Goal: Transaction & Acquisition: Purchase product/service

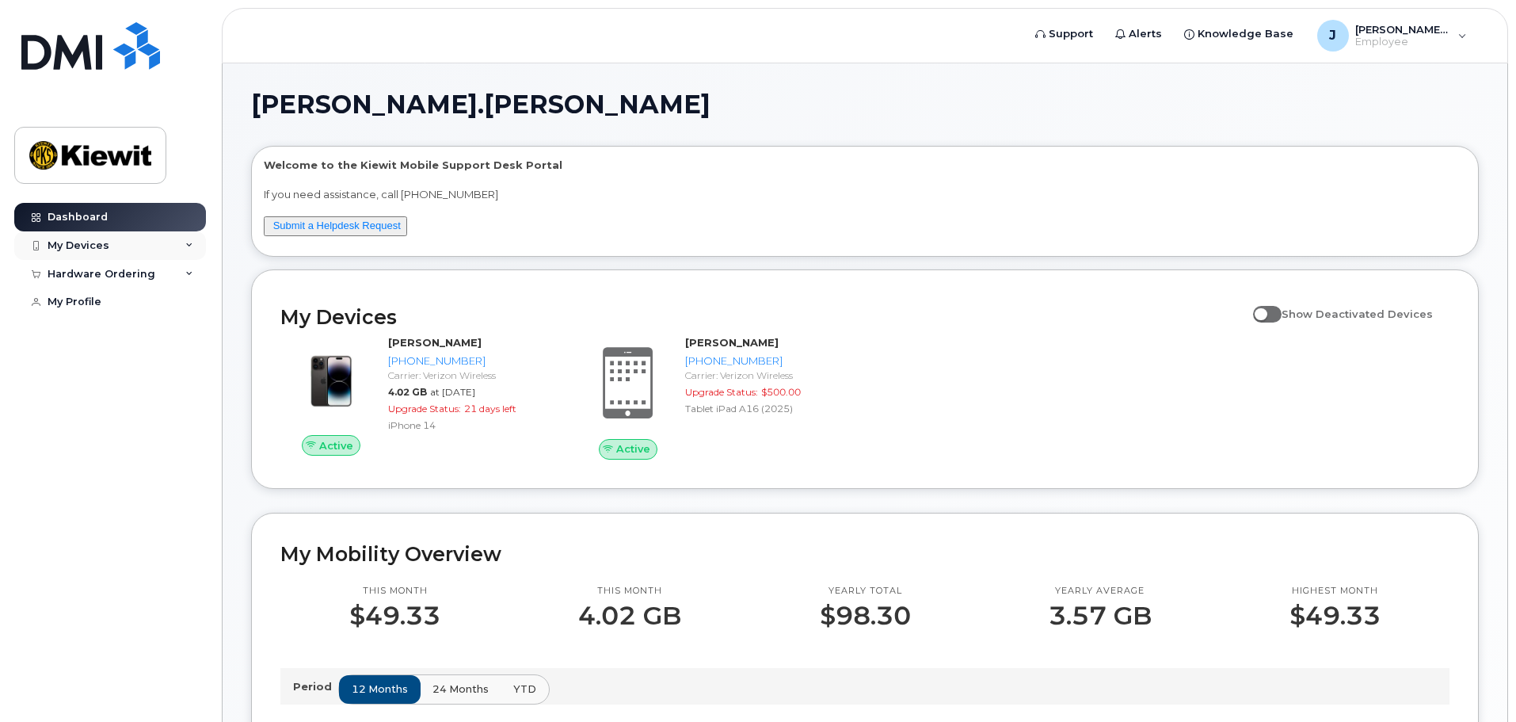
click at [185, 238] on div "My Devices" at bounding box center [110, 245] width 192 height 29
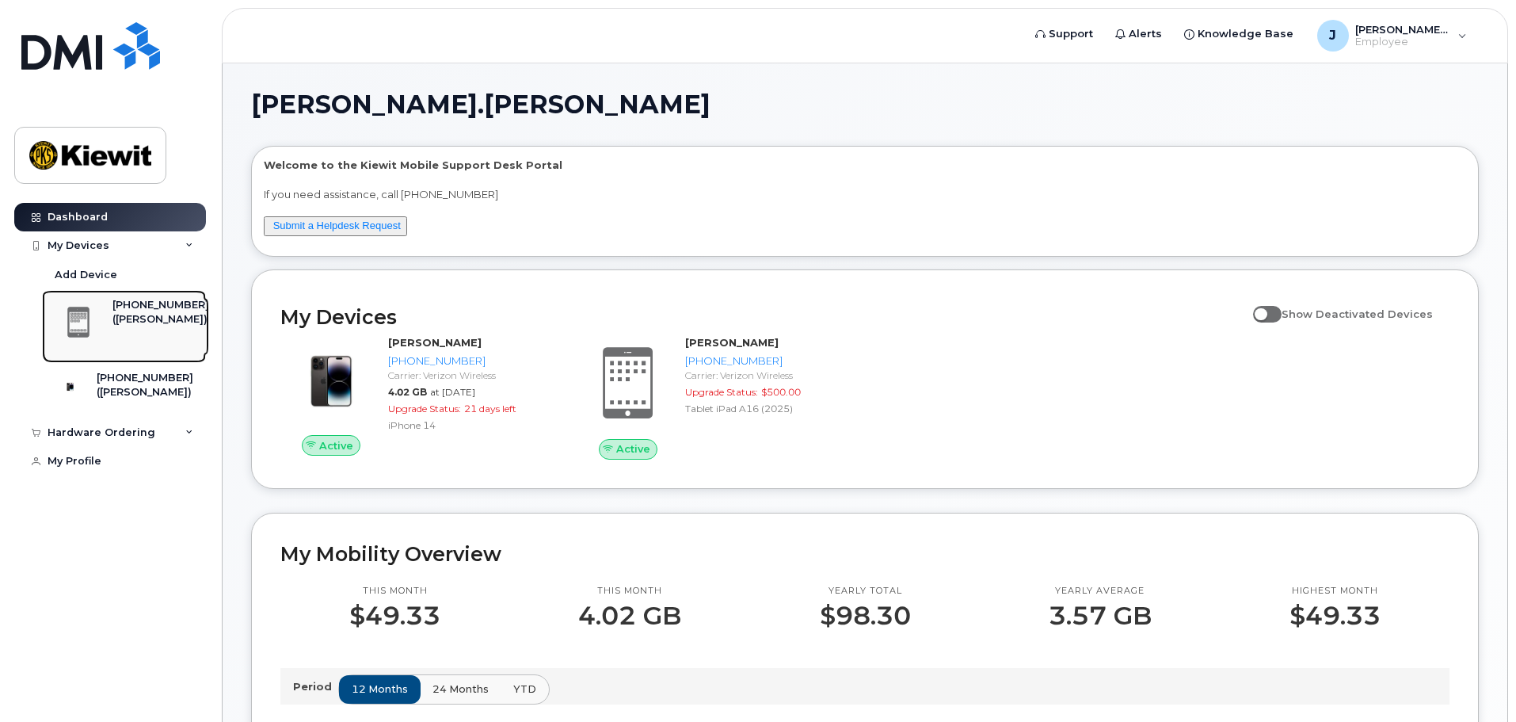
click at [147, 316] on div "([PERSON_NAME])" at bounding box center [160, 319] width 97 height 14
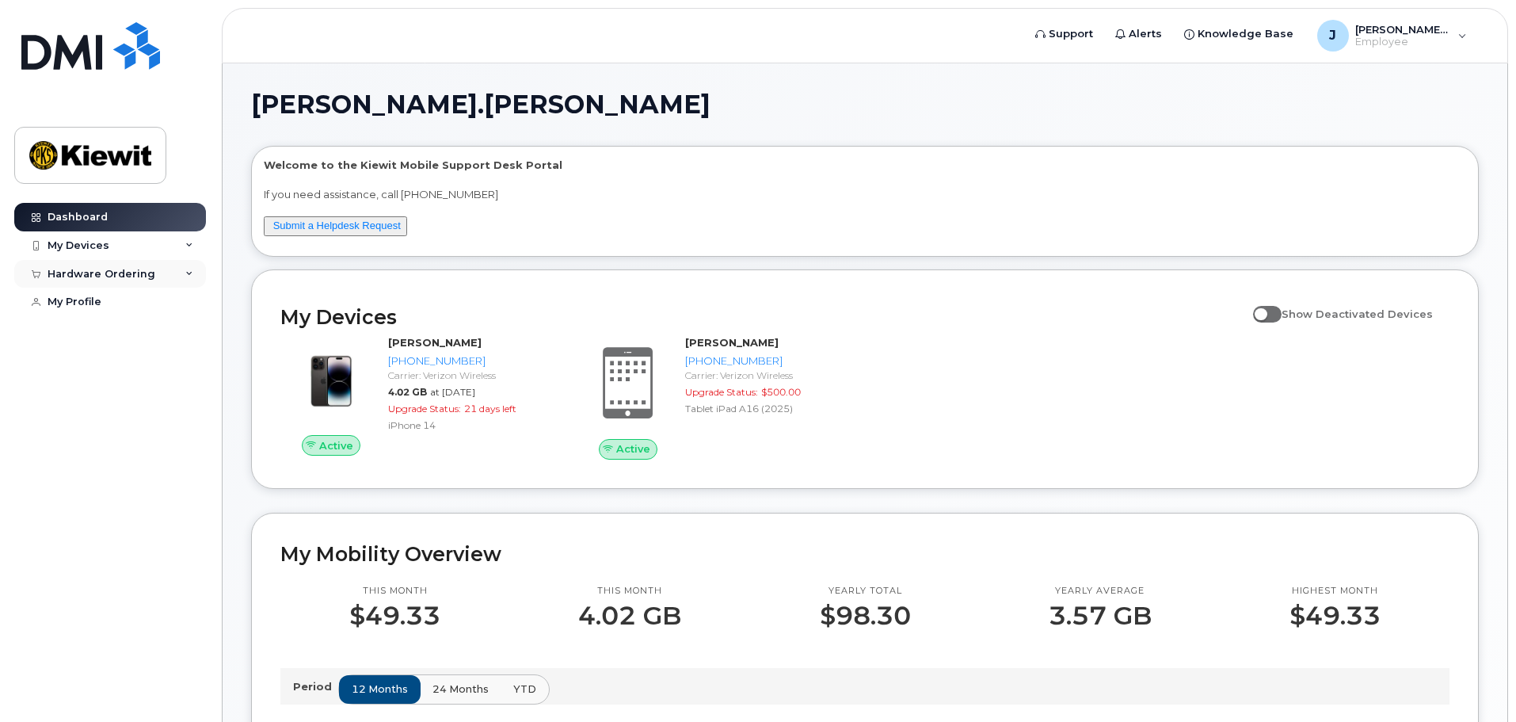
click at [186, 275] on icon at bounding box center [189, 274] width 8 height 8
click at [91, 298] on div "My Orders" at bounding box center [83, 303] width 57 height 14
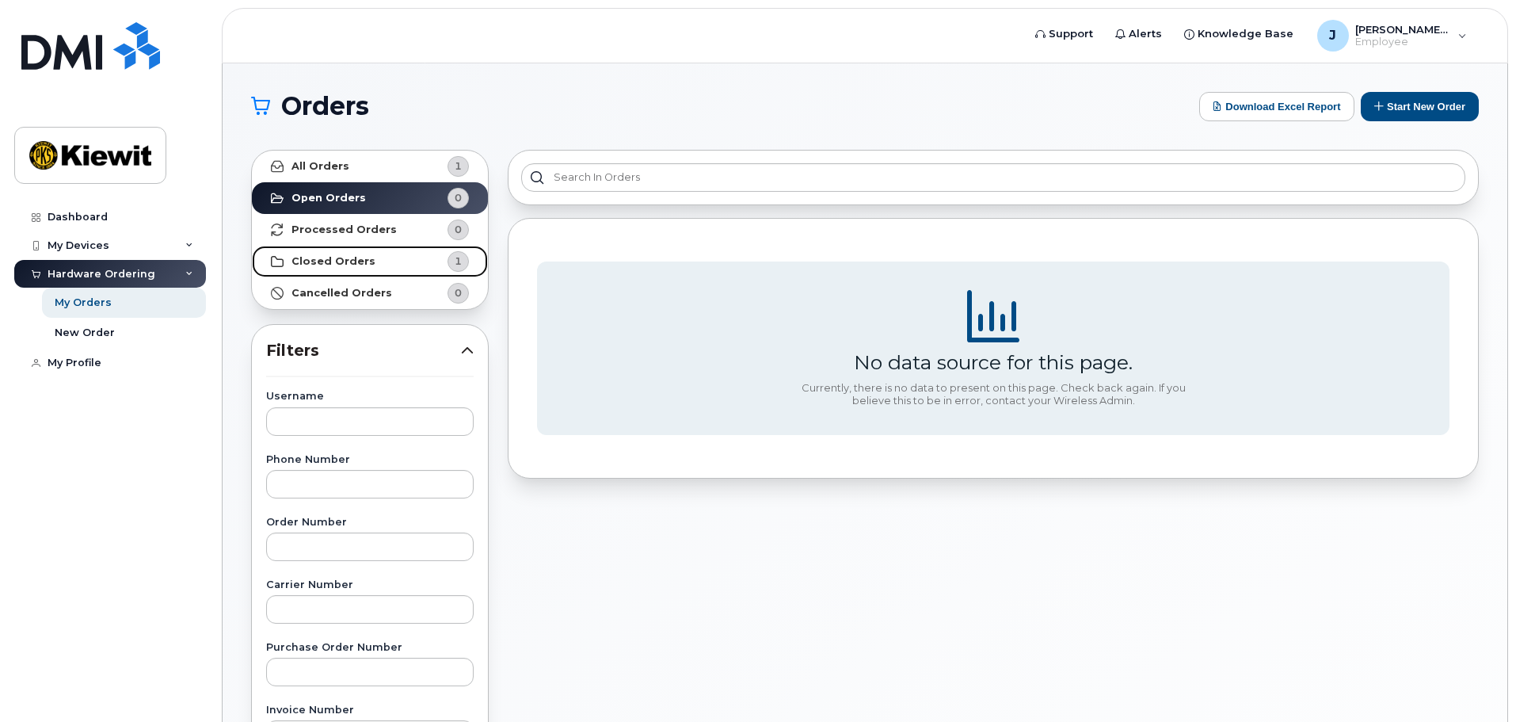
click at [328, 263] on strong "Closed Orders" at bounding box center [334, 261] width 84 height 13
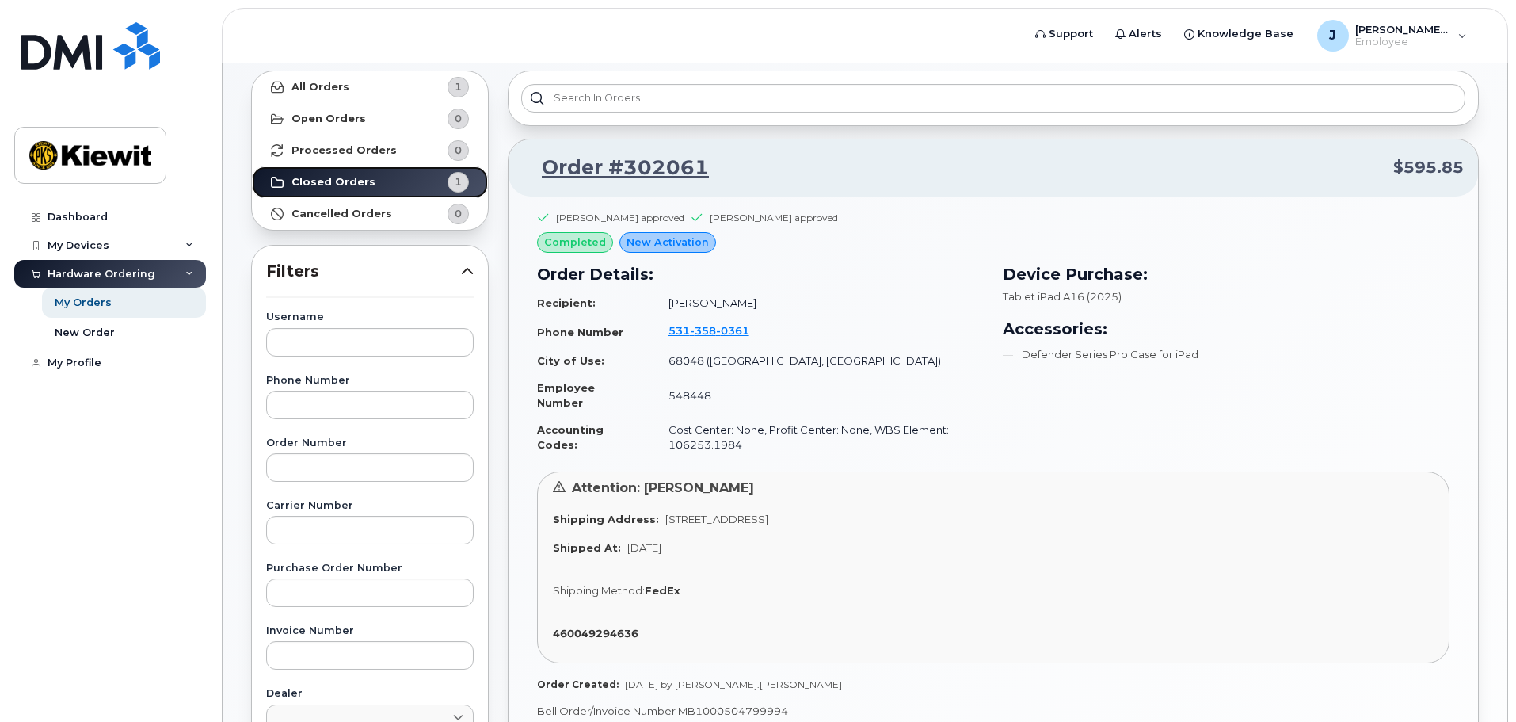
scroll to position [158, 0]
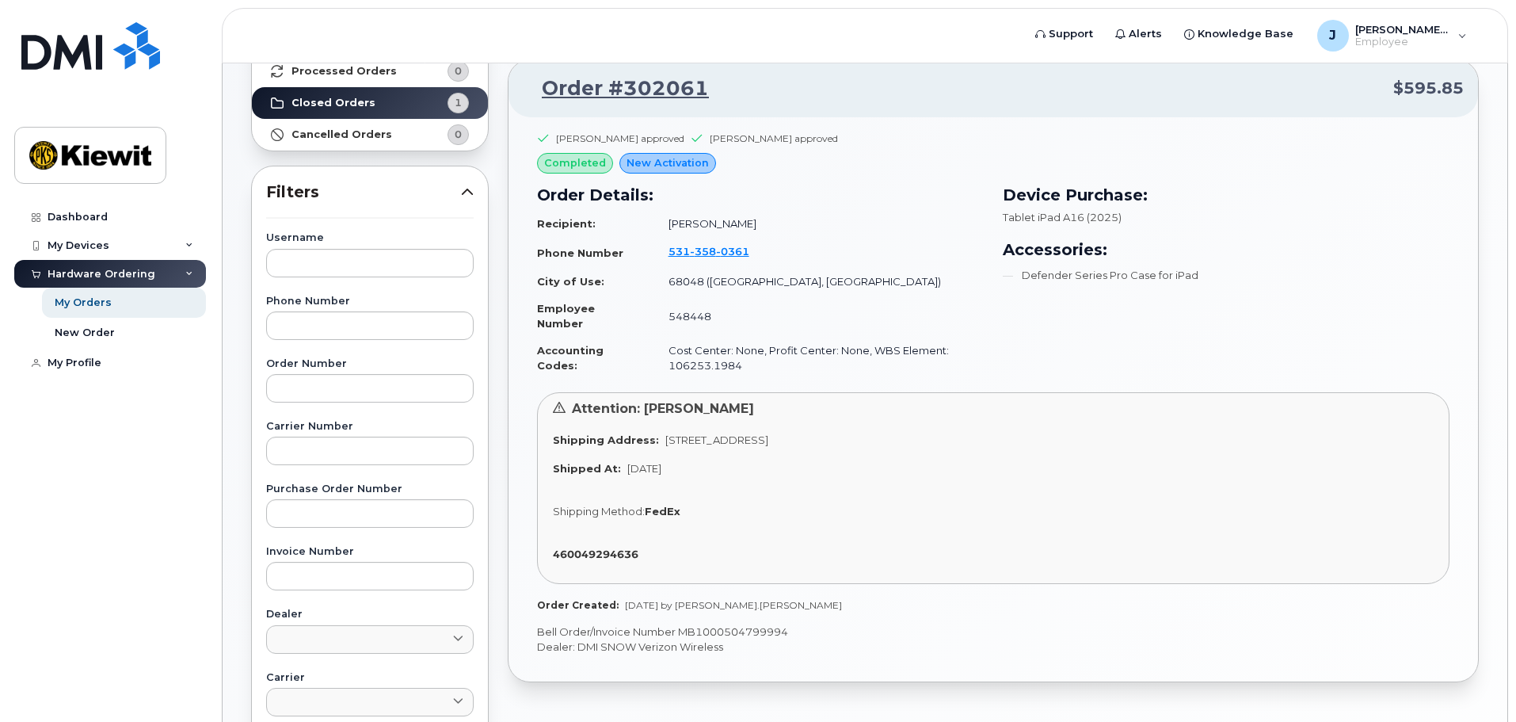
click at [464, 189] on icon at bounding box center [467, 191] width 13 height 13
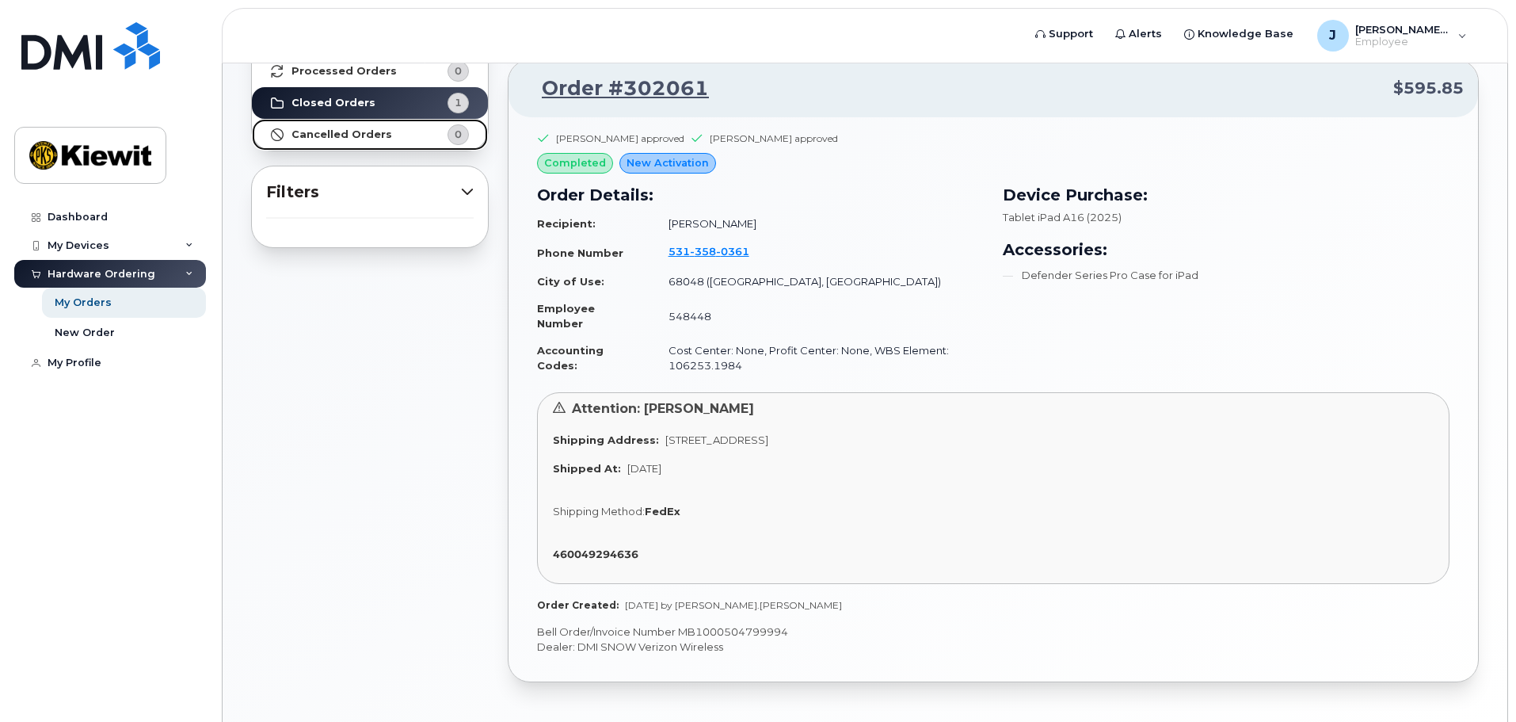
click at [404, 142] on link "Cancelled Orders 0" at bounding box center [370, 135] width 236 height 32
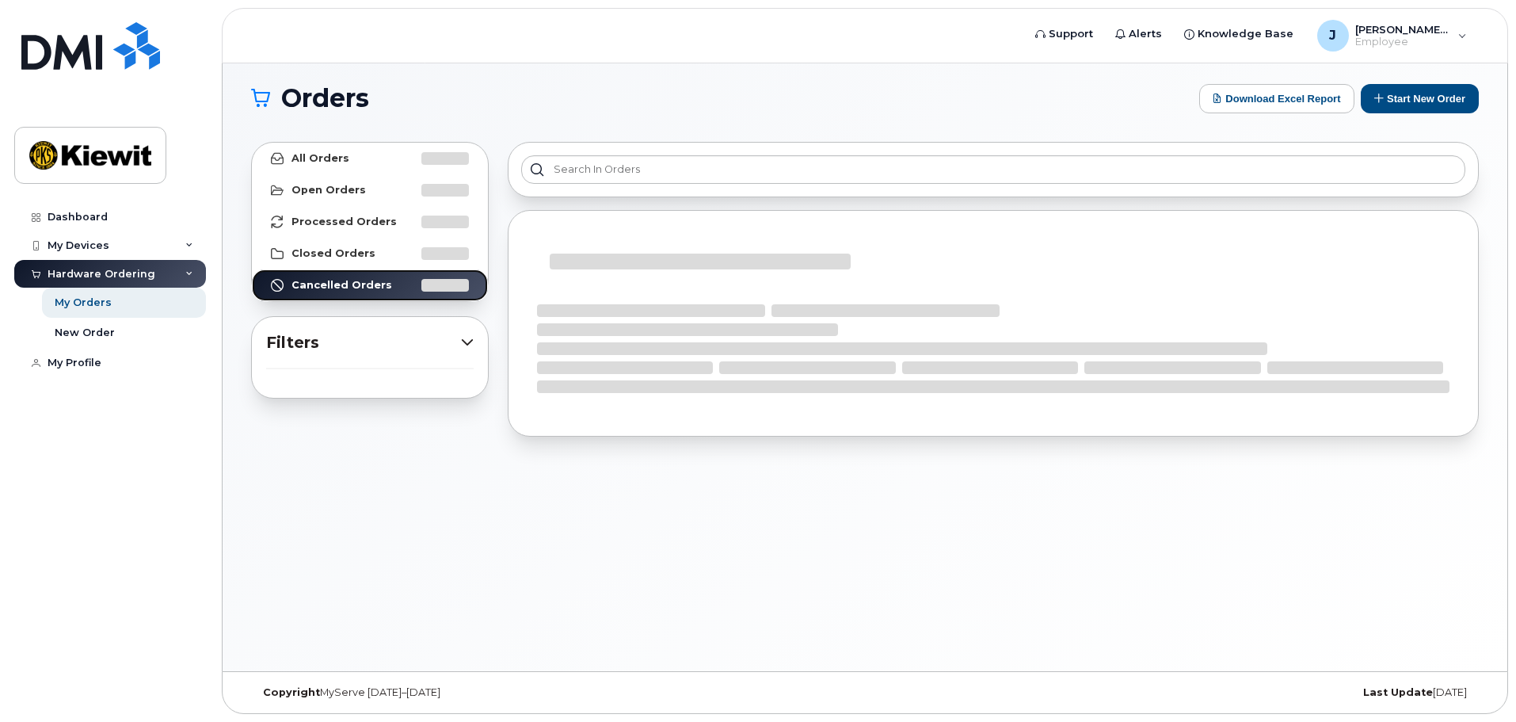
scroll to position [8, 0]
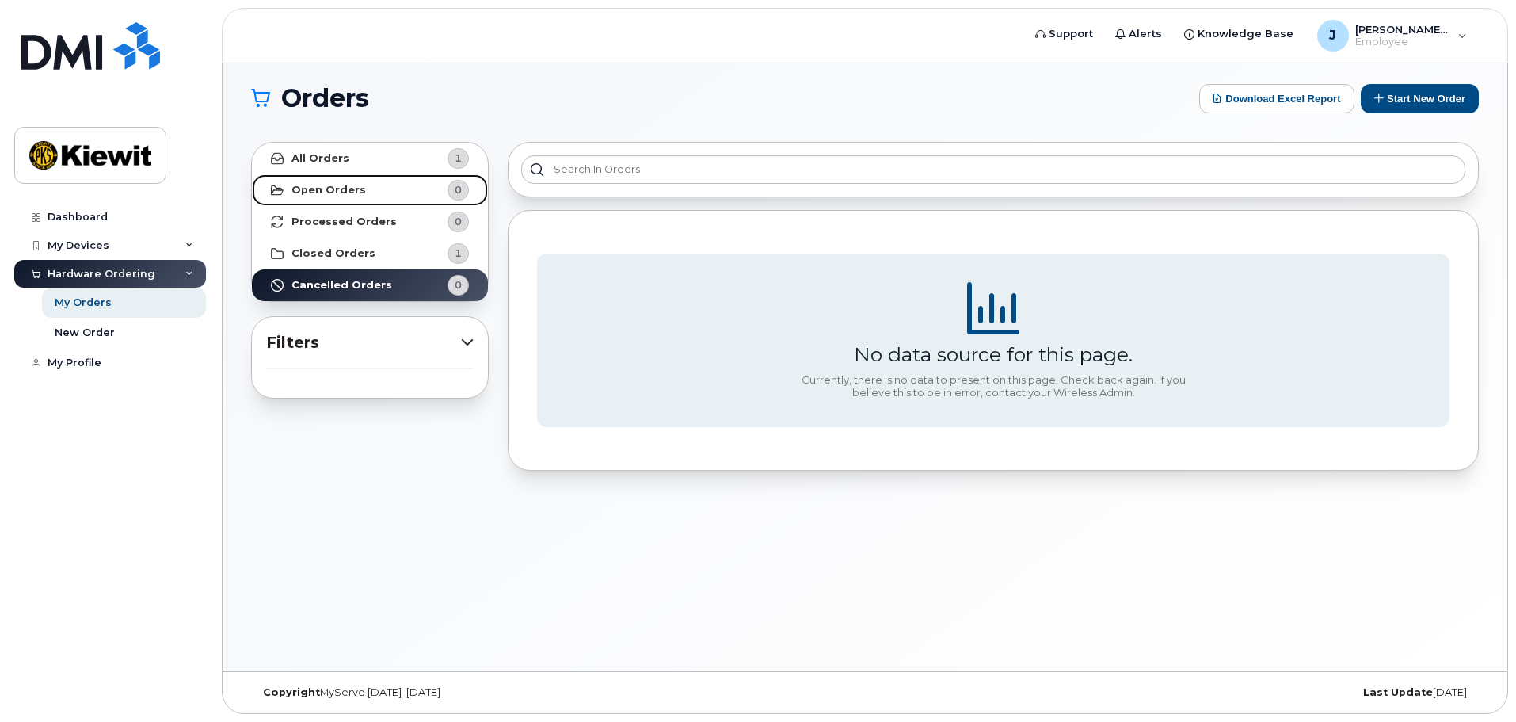
click at [368, 190] on link "Open Orders 0" at bounding box center [370, 190] width 236 height 32
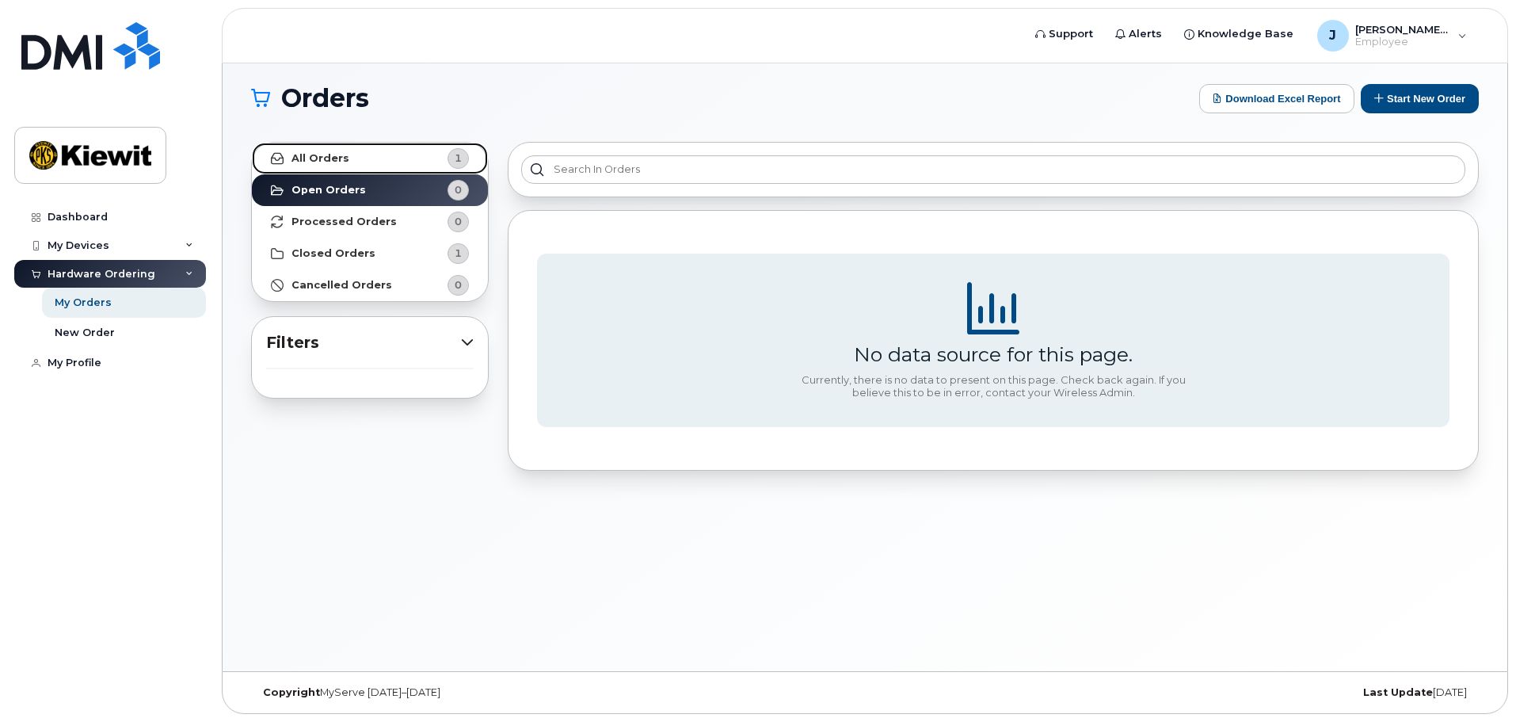
click at [368, 162] on link "All Orders 1" at bounding box center [370, 159] width 236 height 32
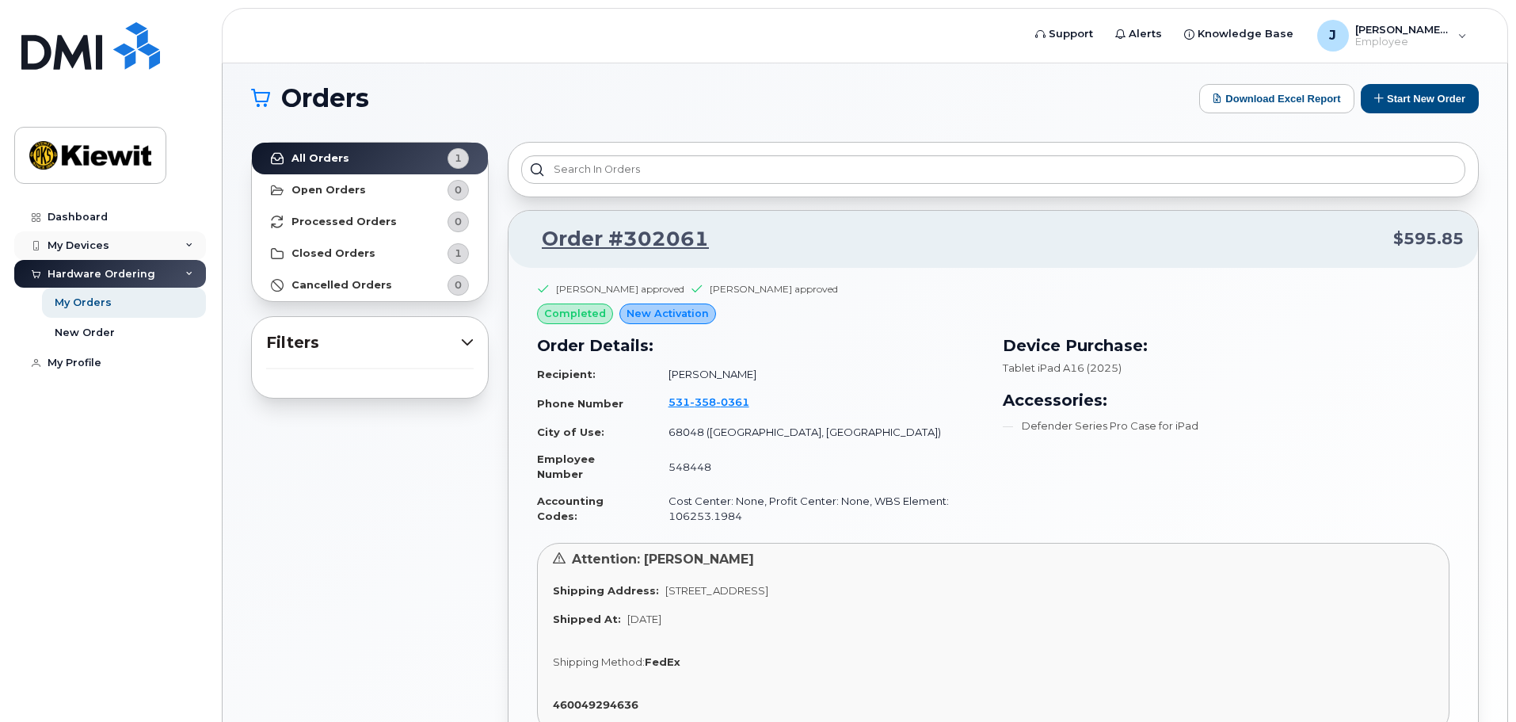
click at [105, 242] on div "My Devices" at bounding box center [79, 245] width 62 height 13
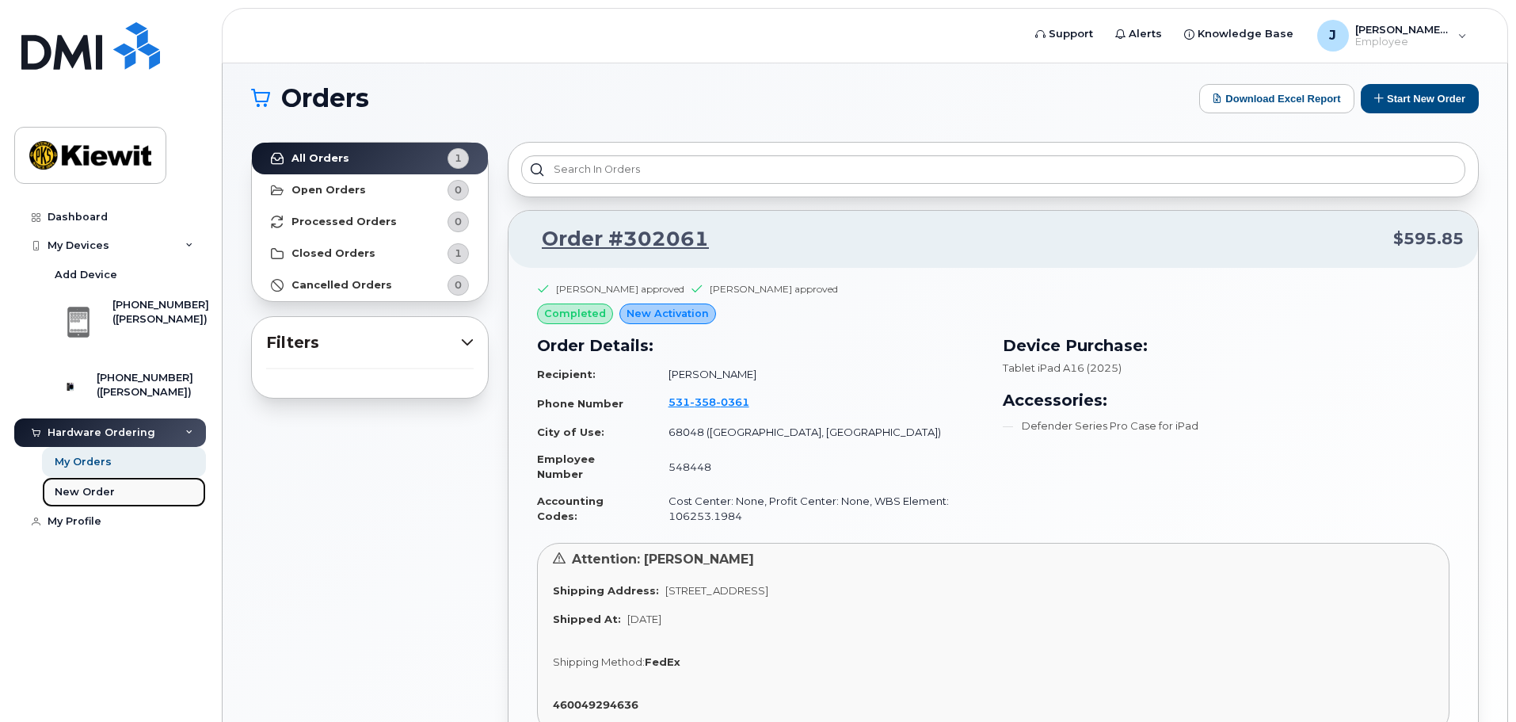
click at [97, 499] on div "New Order" at bounding box center [85, 492] width 60 height 14
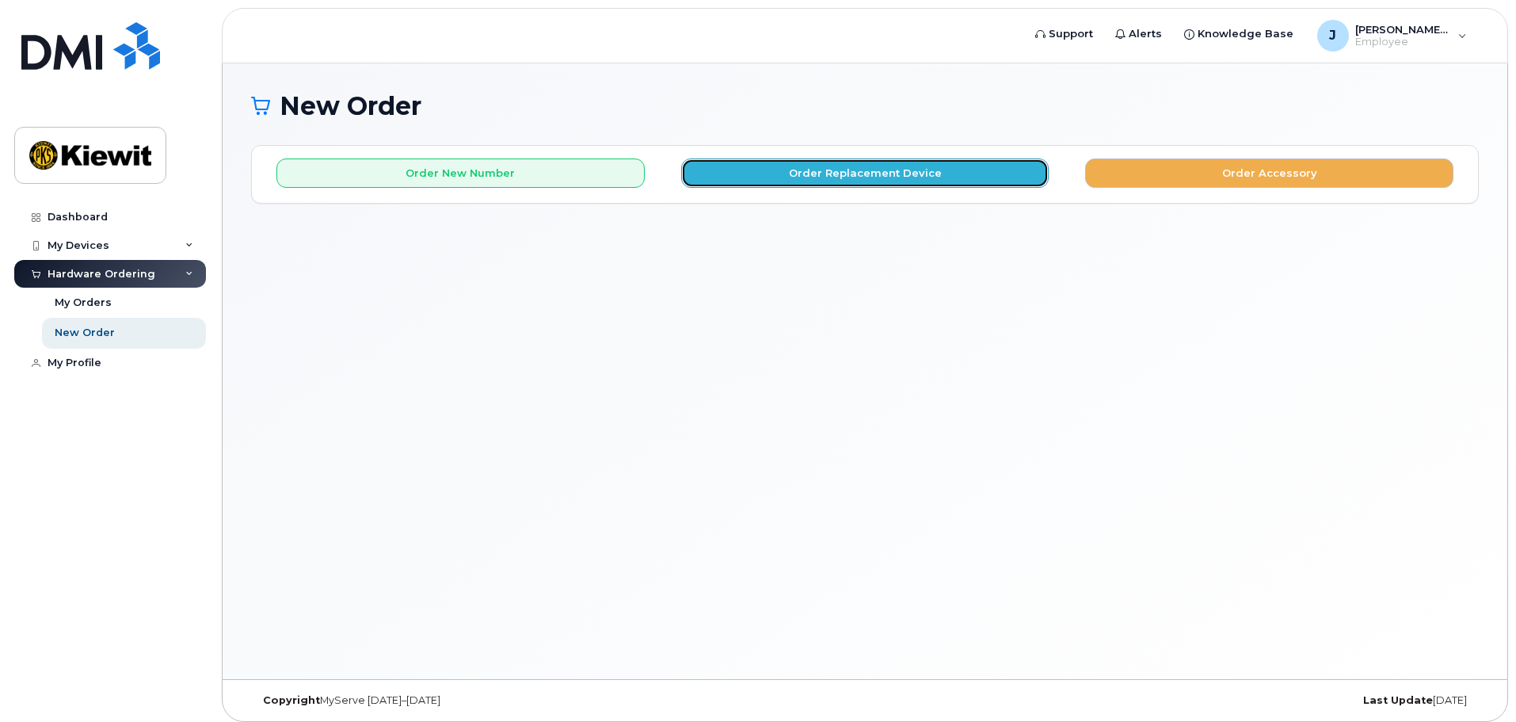
click at [920, 173] on button "Order Replacement Device" at bounding box center [865, 172] width 368 height 29
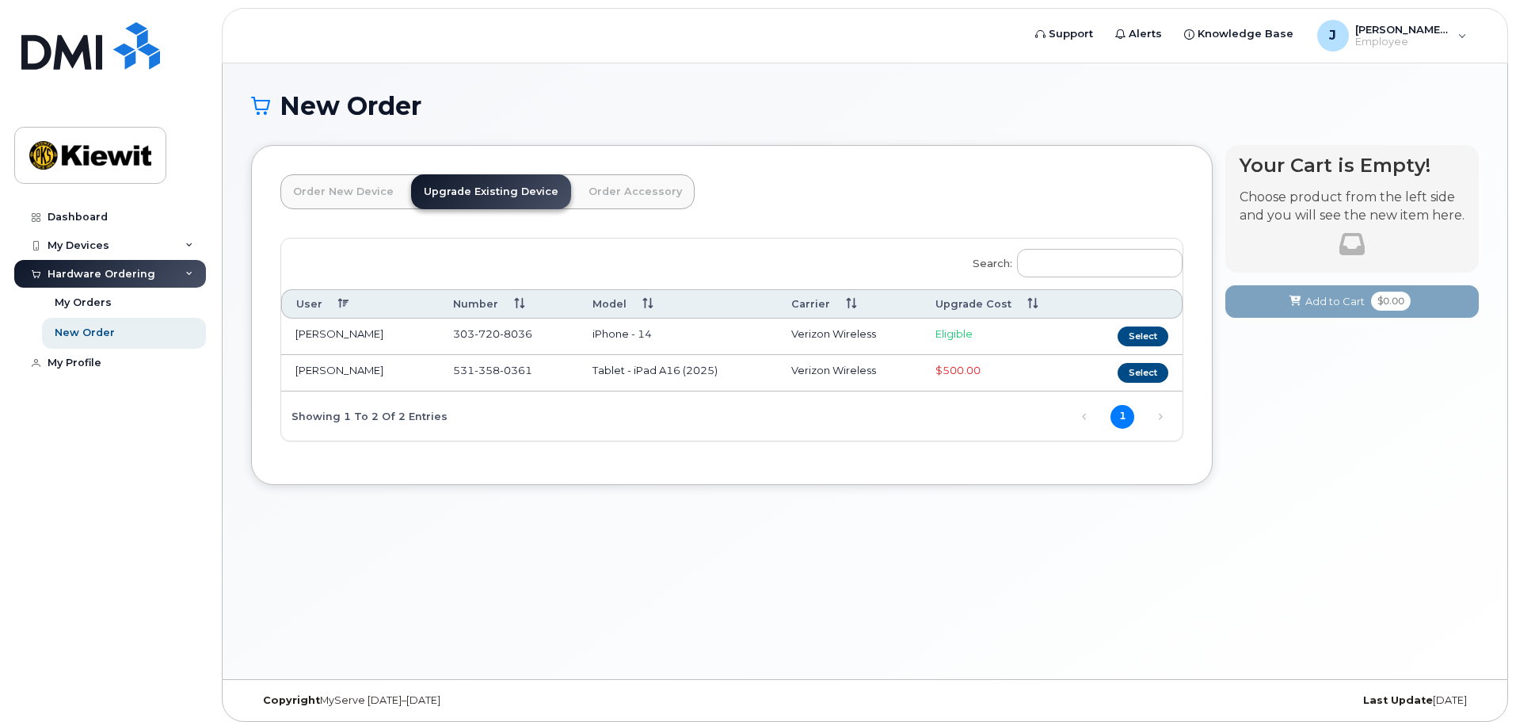
click at [377, 198] on link "Order New Device" at bounding box center [343, 191] width 126 height 35
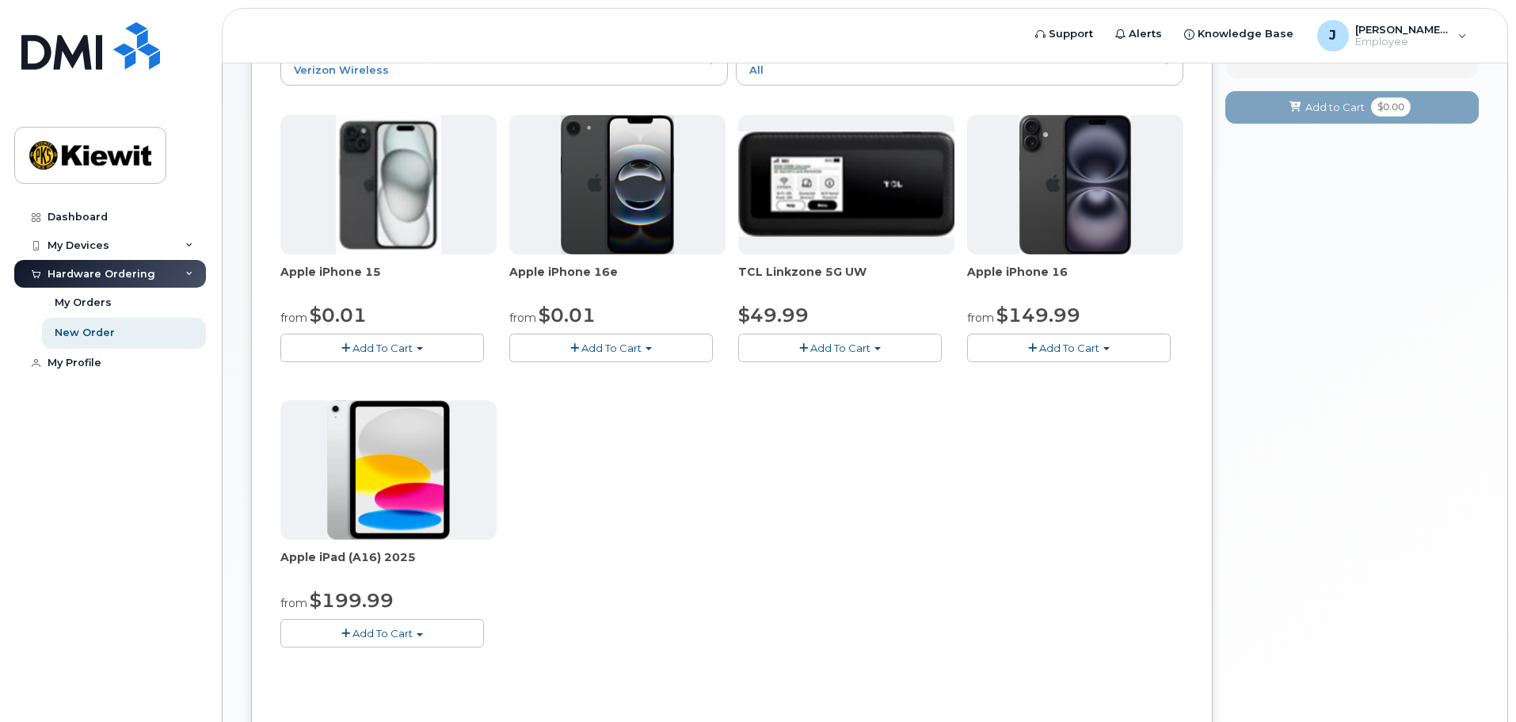
scroll to position [158, 0]
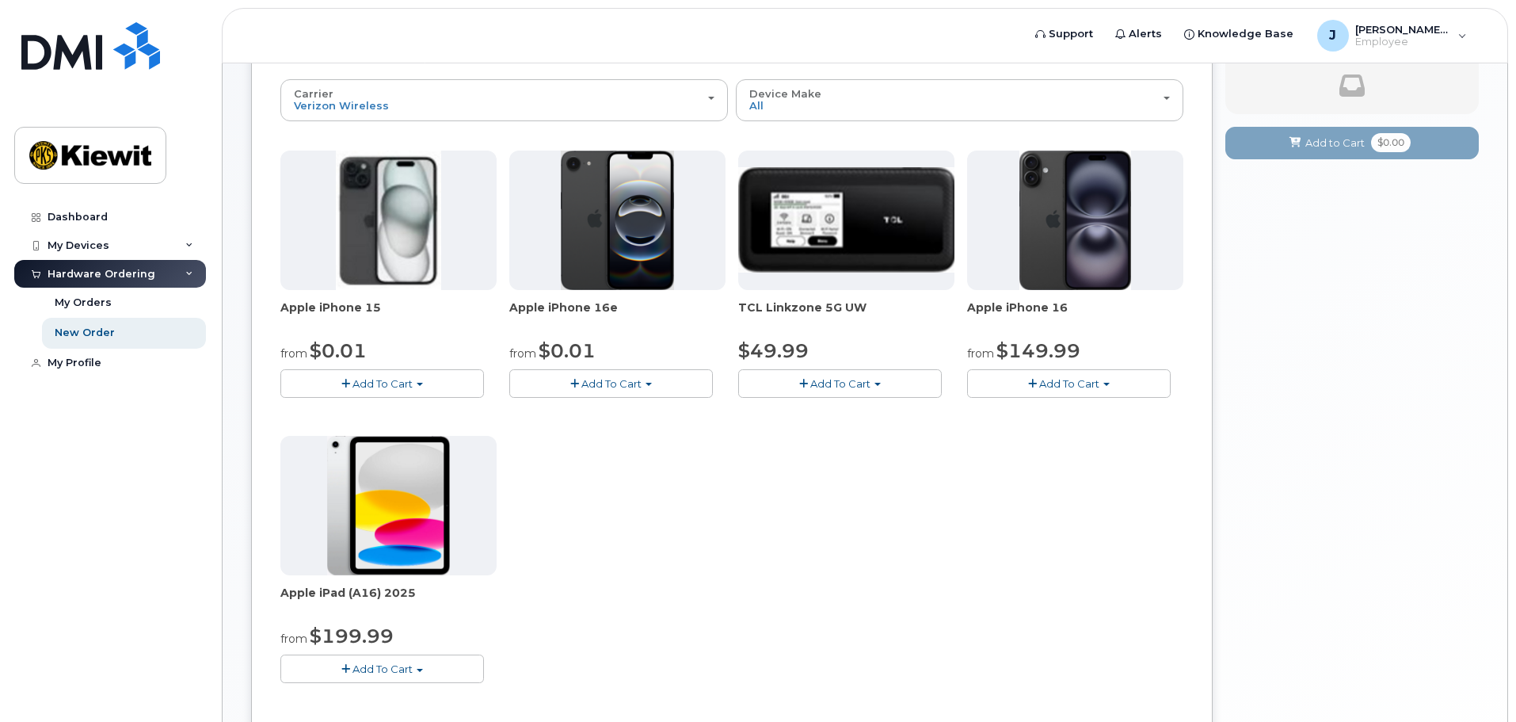
click at [419, 672] on button "Add To Cart" at bounding box center [382, 668] width 204 height 28
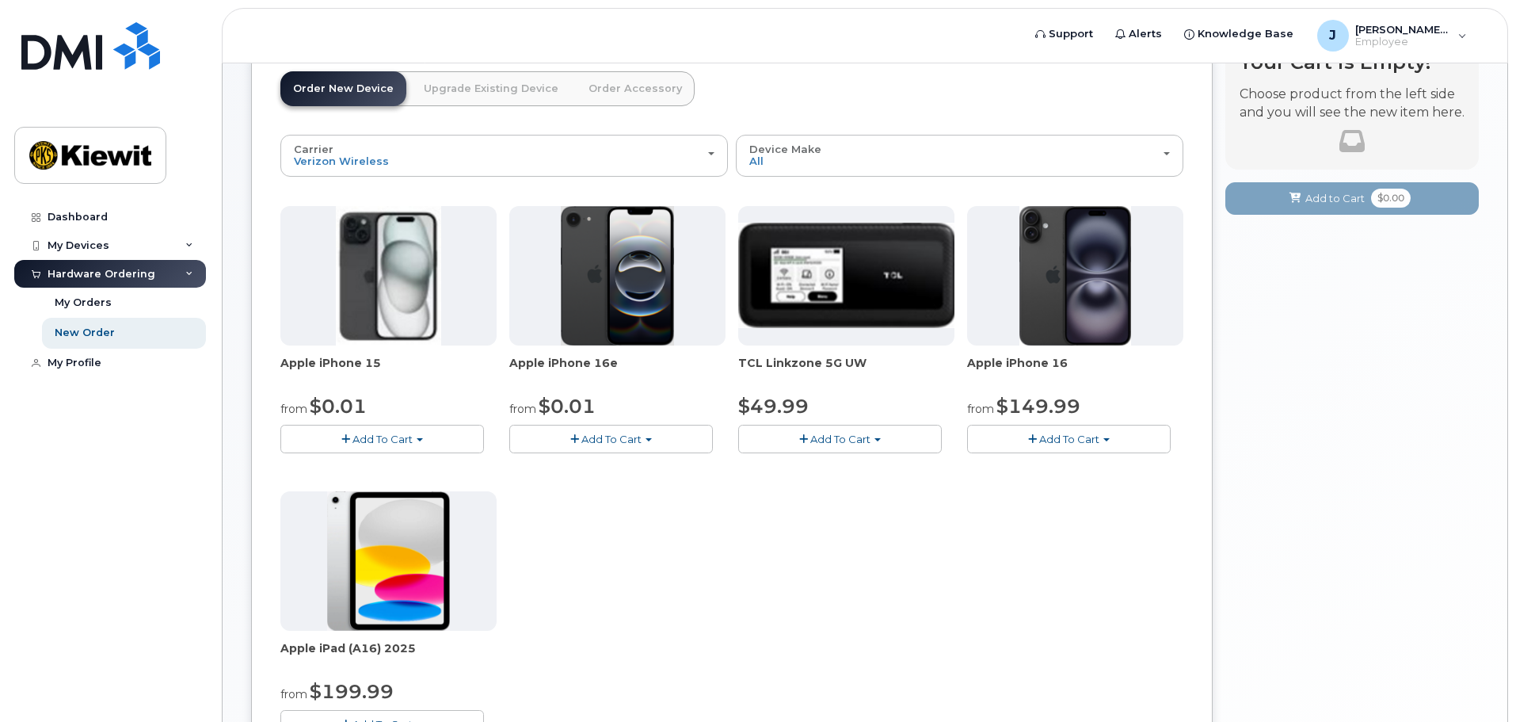
scroll to position [79, 0]
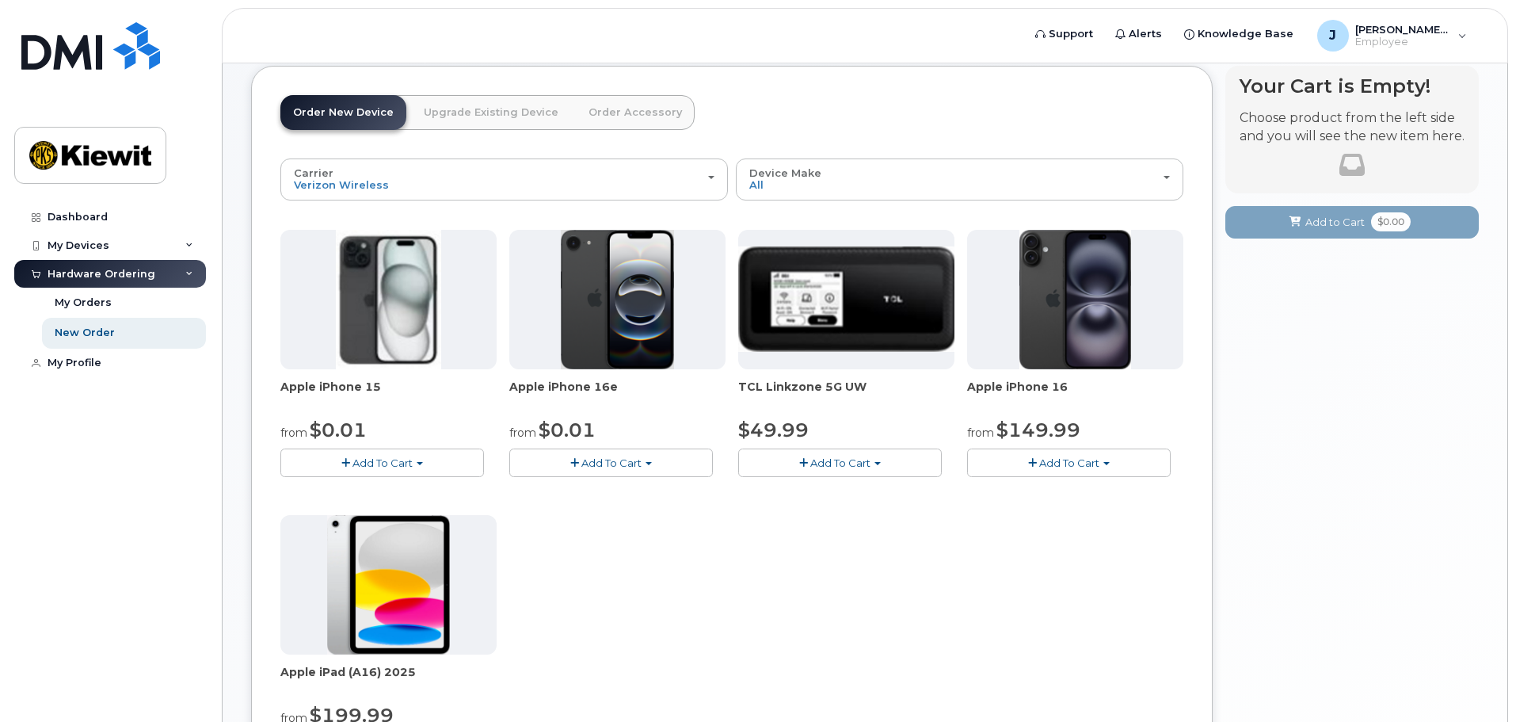
click at [620, 554] on div "Apple iPhone 15 from $0.01 Add To Cart $0.01 - 2 Year Activation (128GB) $729.9…" at bounding box center [731, 509] width 903 height 558
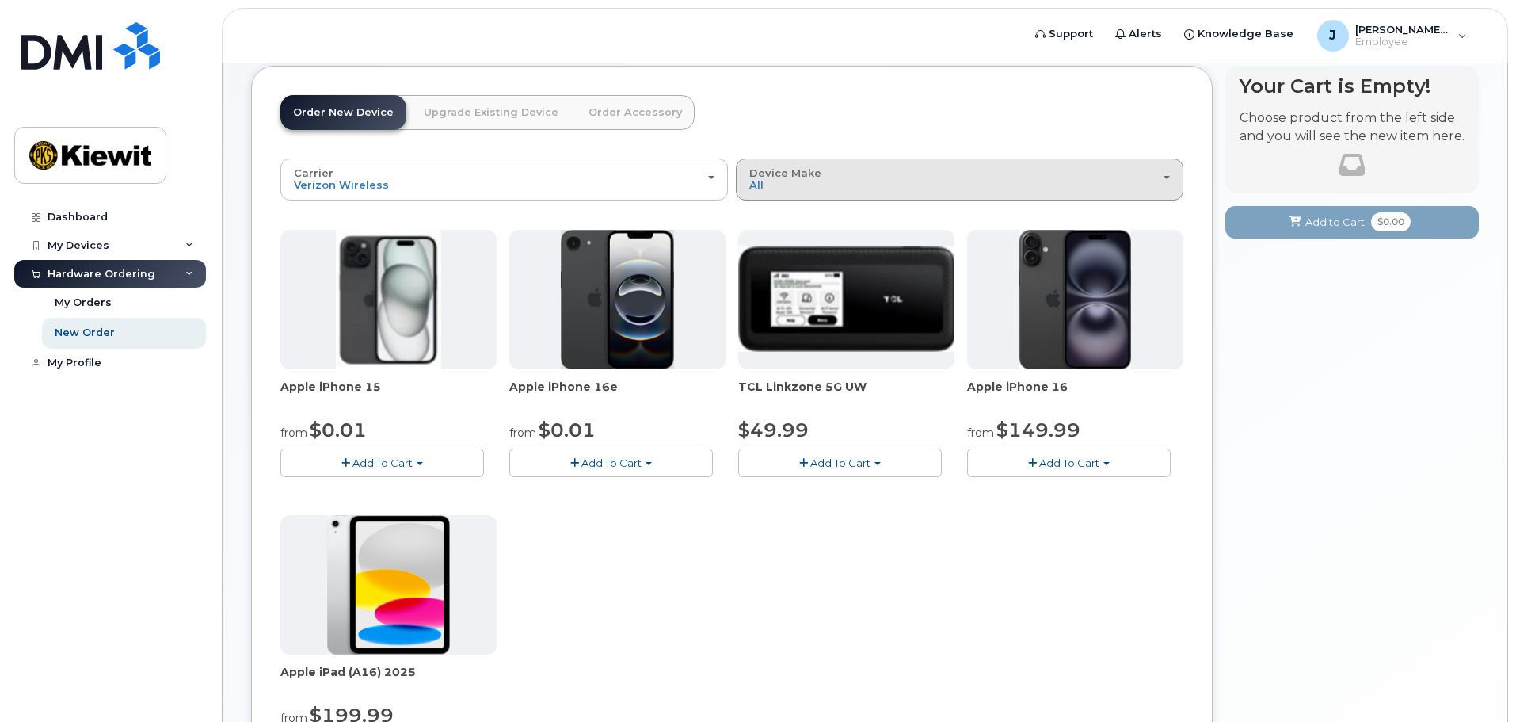
click at [774, 183] on div "Device Make All iPhone Modem Tablet" at bounding box center [959, 179] width 421 height 25
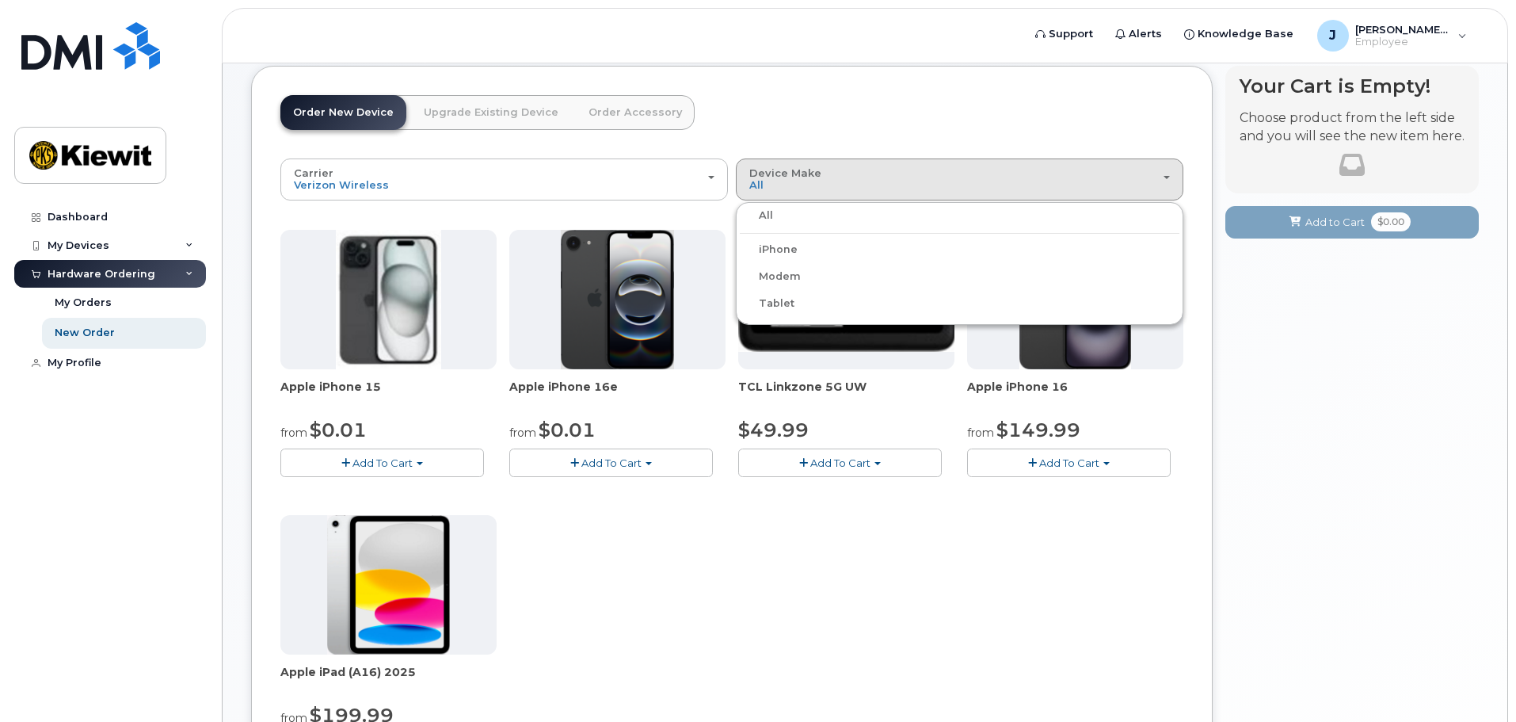
click at [782, 299] on label "Tablet" at bounding box center [767, 303] width 55 height 19
click at [0, 0] on input "Tablet" at bounding box center [0, 0] width 0 height 0
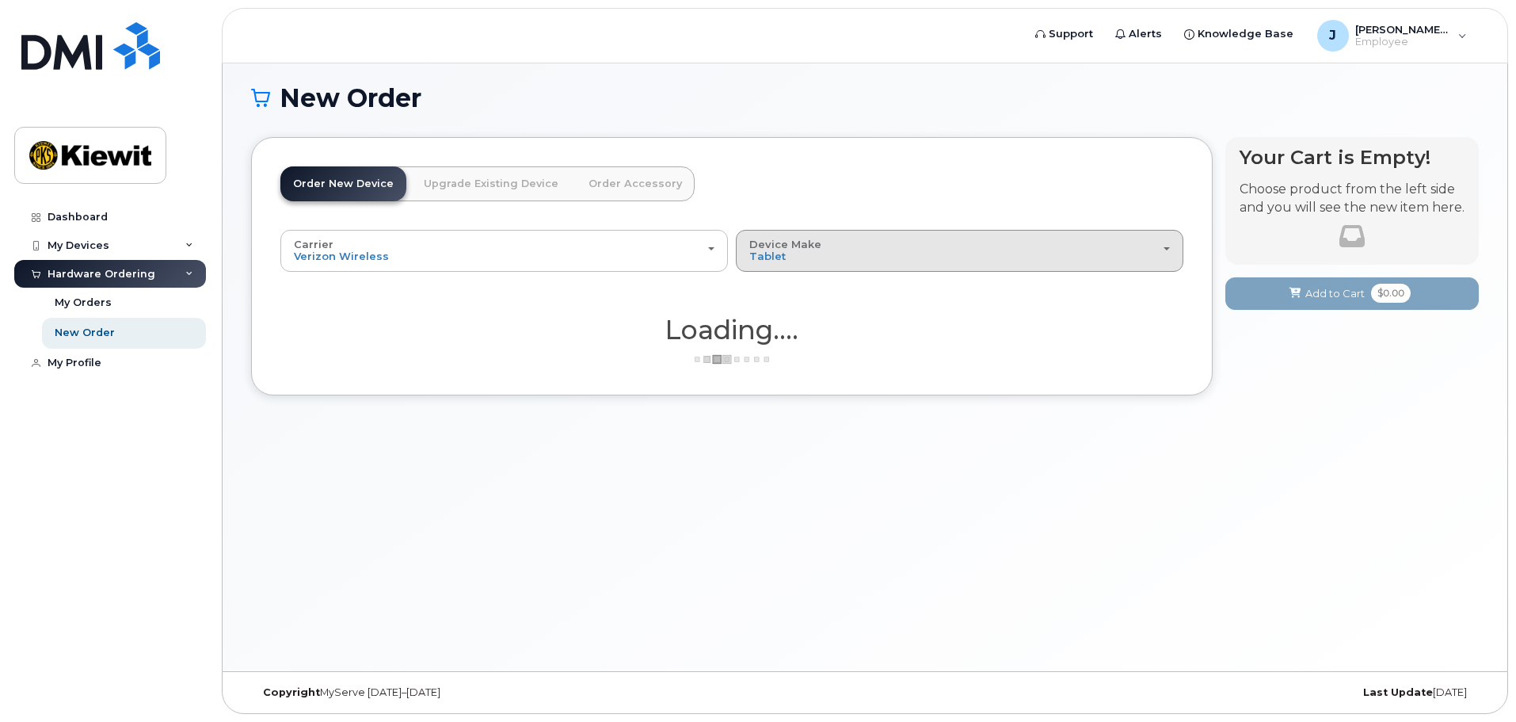
scroll to position [43, 0]
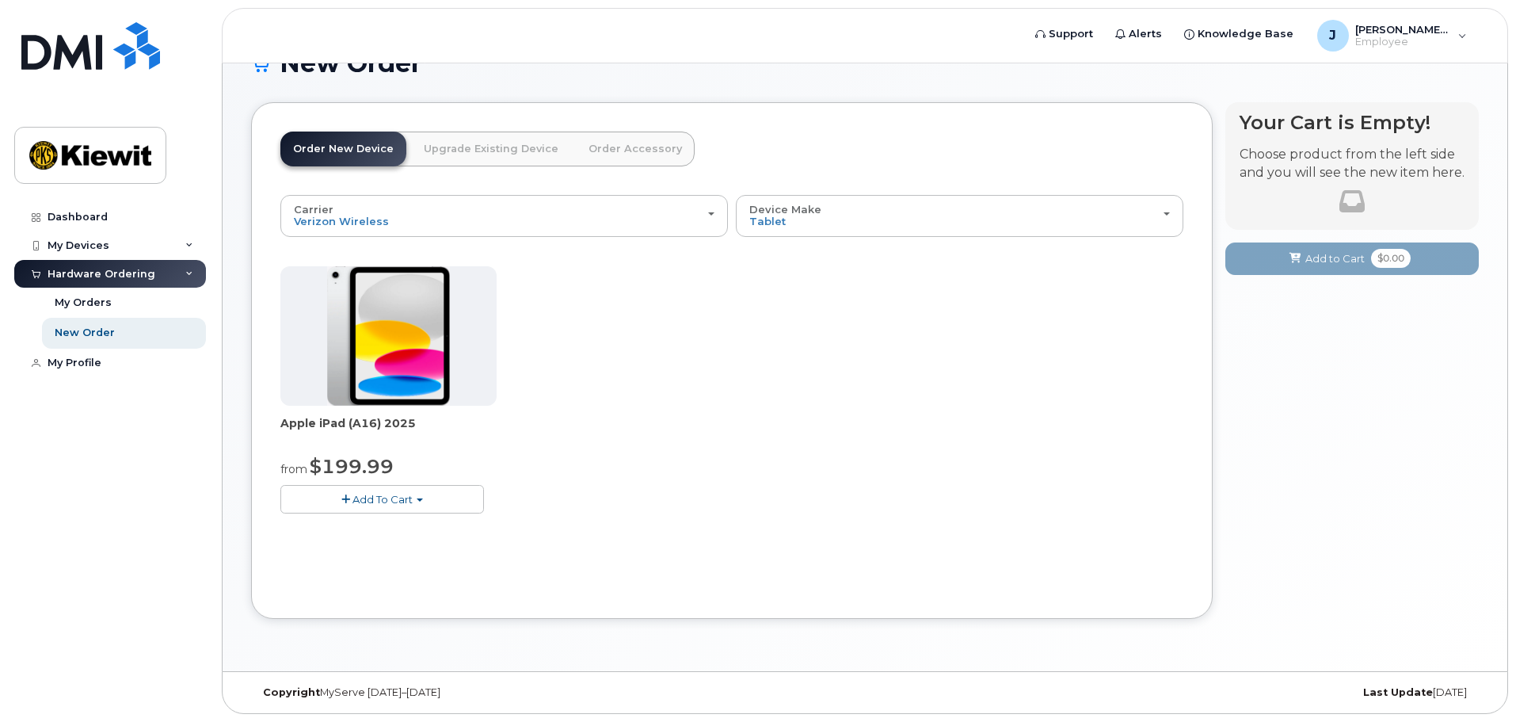
click at [791, 240] on div "Carrier Verizon Wireless T-Mobile AT&T Wireless Verizon Wireless T-Mobile AT&T …" at bounding box center [731, 367] width 903 height 344
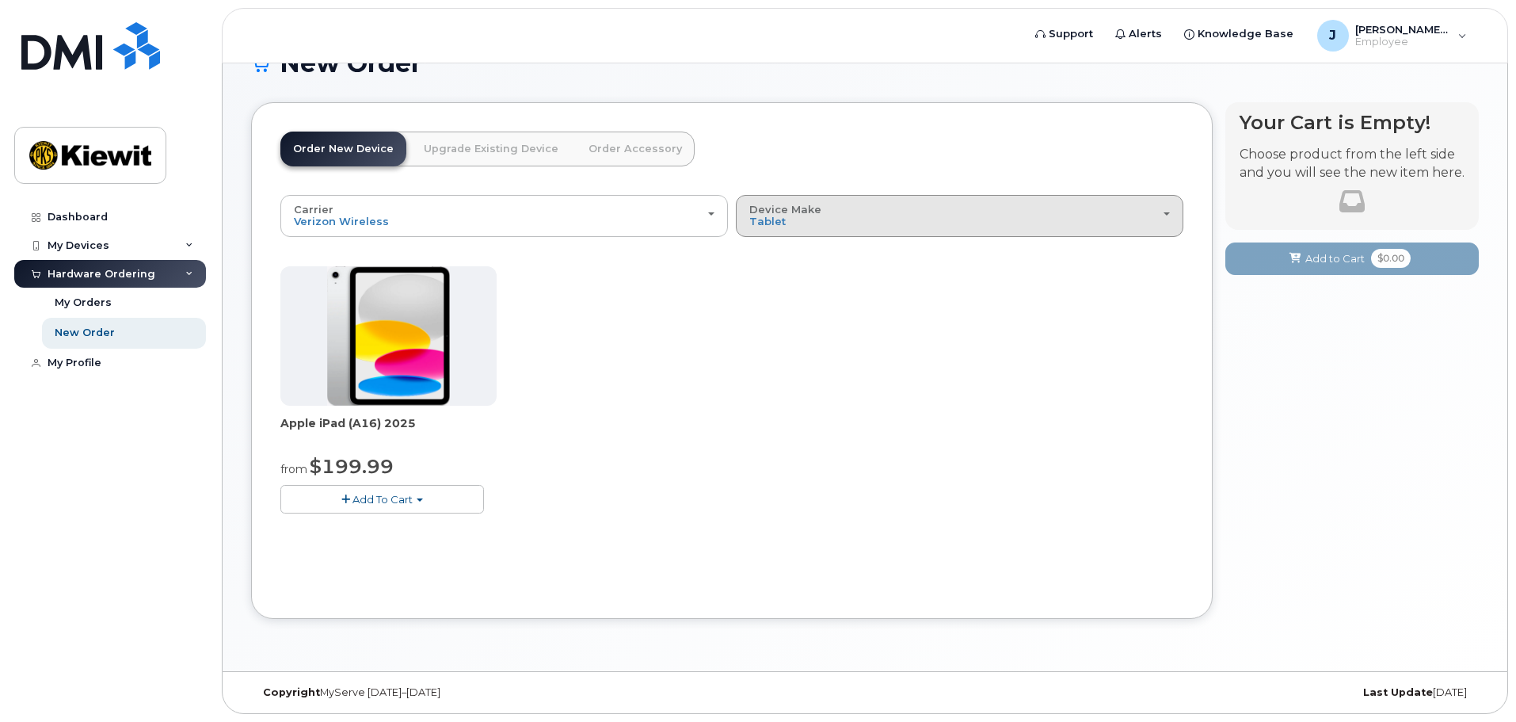
click at [787, 223] on div "Device Make All iPhone Modem Tablet" at bounding box center [959, 216] width 421 height 25
click at [783, 248] on div "All" at bounding box center [960, 251] width 440 height 19
click at [773, 230] on button "Device Make All iPhone Modem Tablet" at bounding box center [960, 215] width 448 height 41
click at [765, 254] on label "All" at bounding box center [756, 251] width 33 height 19
click at [0, 0] on input "All" at bounding box center [0, 0] width 0 height 0
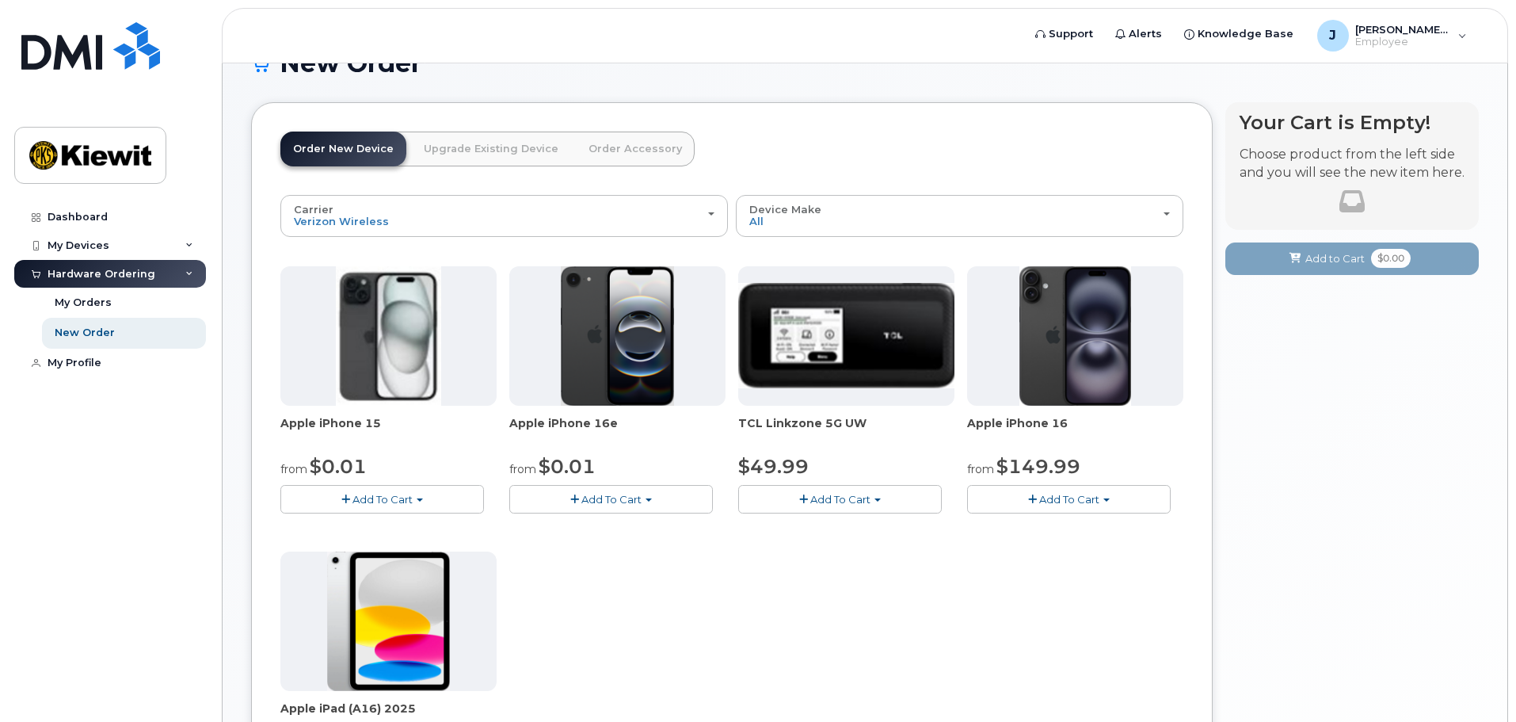
click at [533, 159] on link "Upgrade Existing Device" at bounding box center [491, 149] width 160 height 35
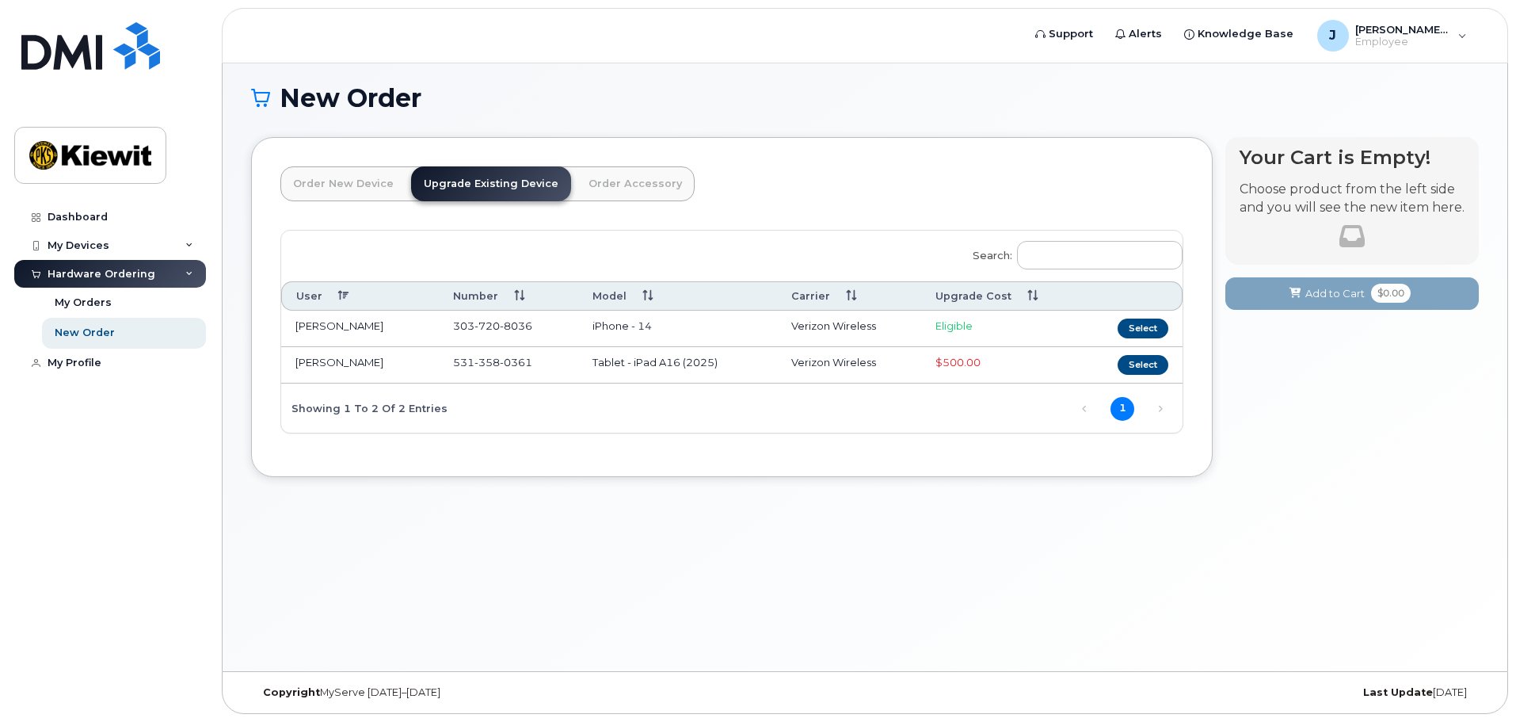
click at [596, 185] on link "Order Accessory" at bounding box center [635, 183] width 119 height 35
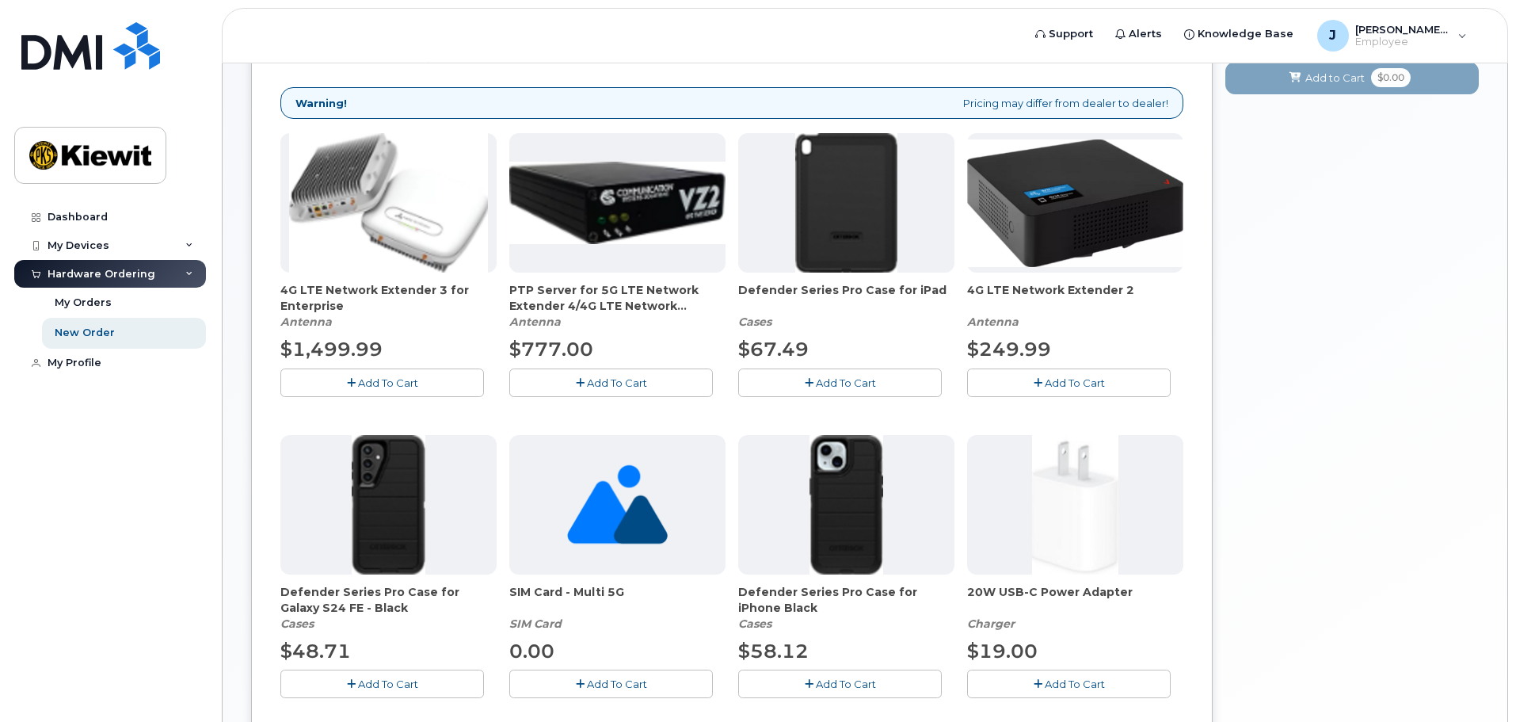
scroll to position [196, 0]
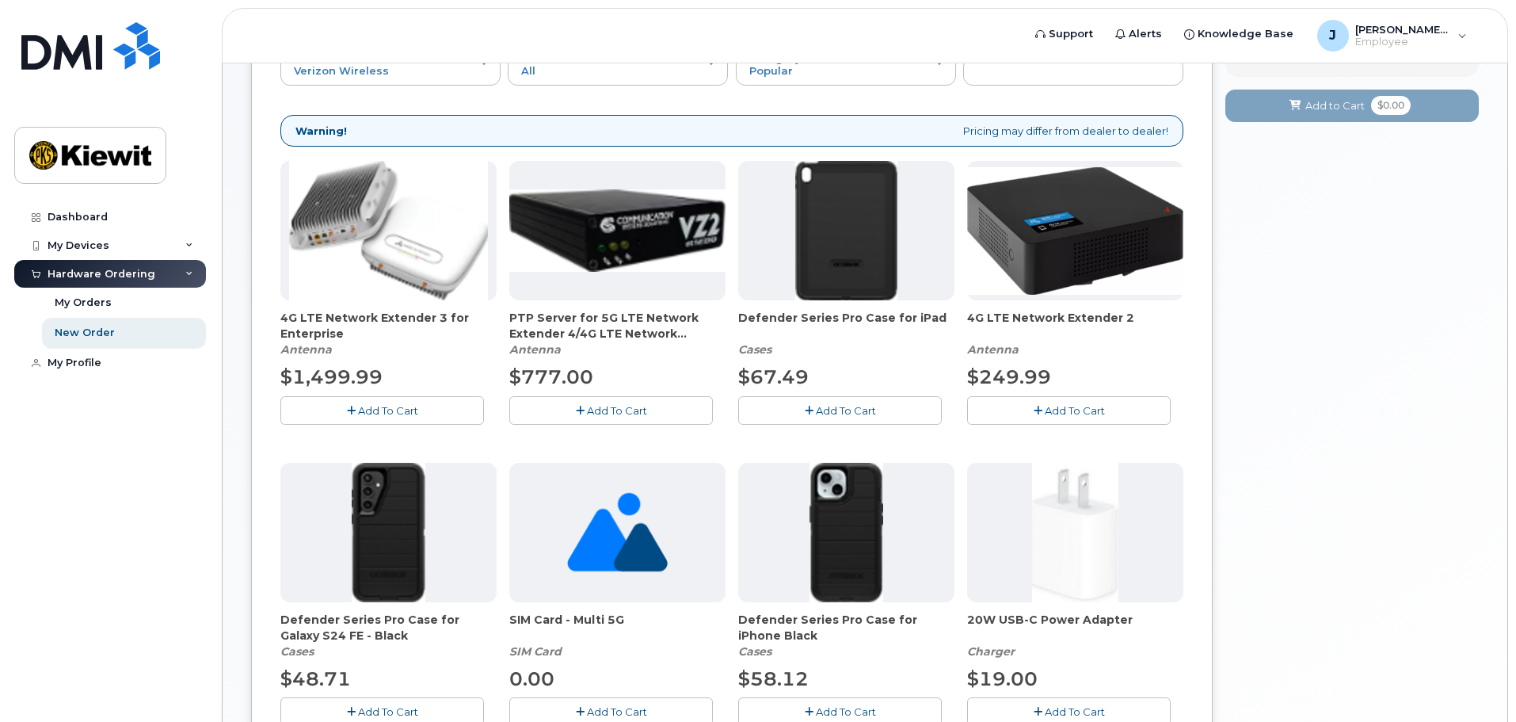
click at [836, 318] on span "Defender Series Pro Case for iPad" at bounding box center [846, 326] width 216 height 32
click at [836, 277] on img at bounding box center [846, 230] width 102 height 139
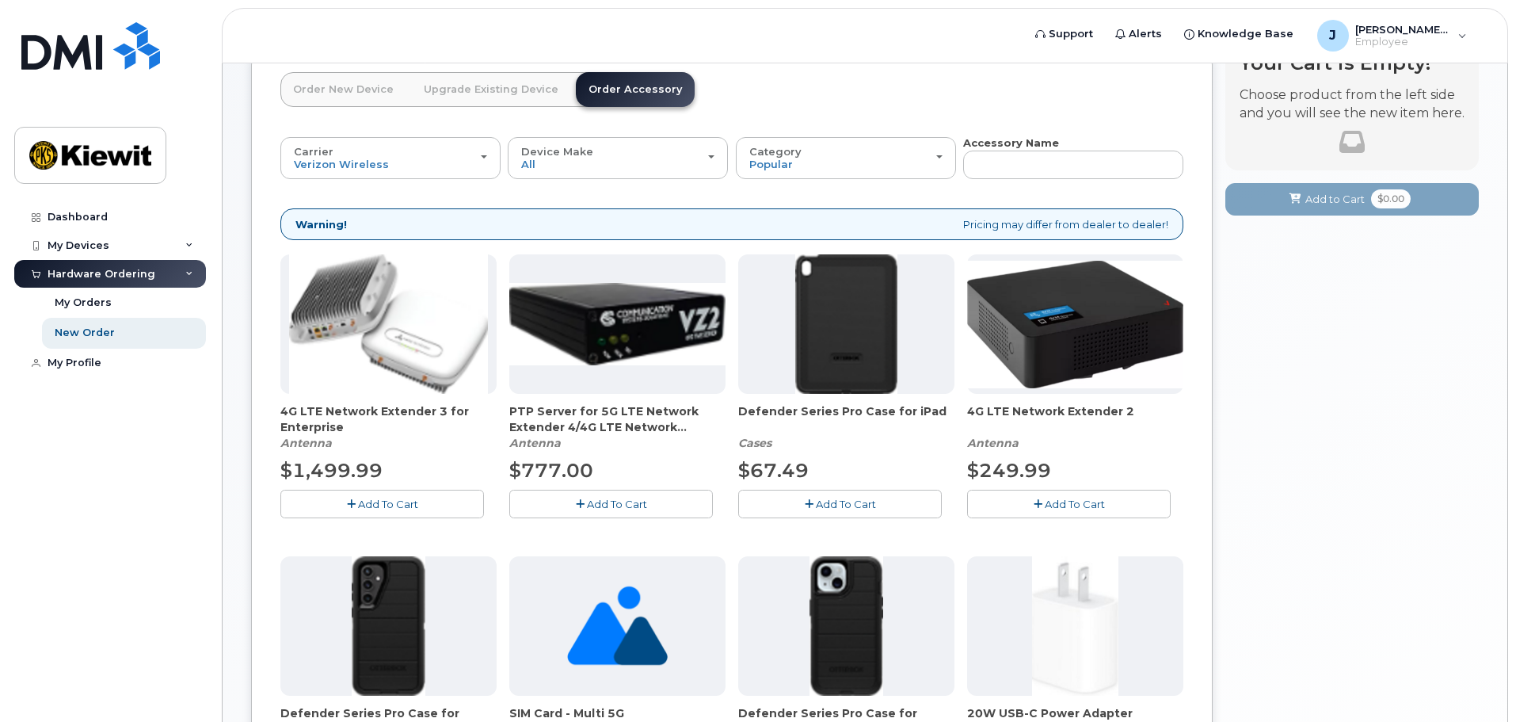
scroll to position [0, 0]
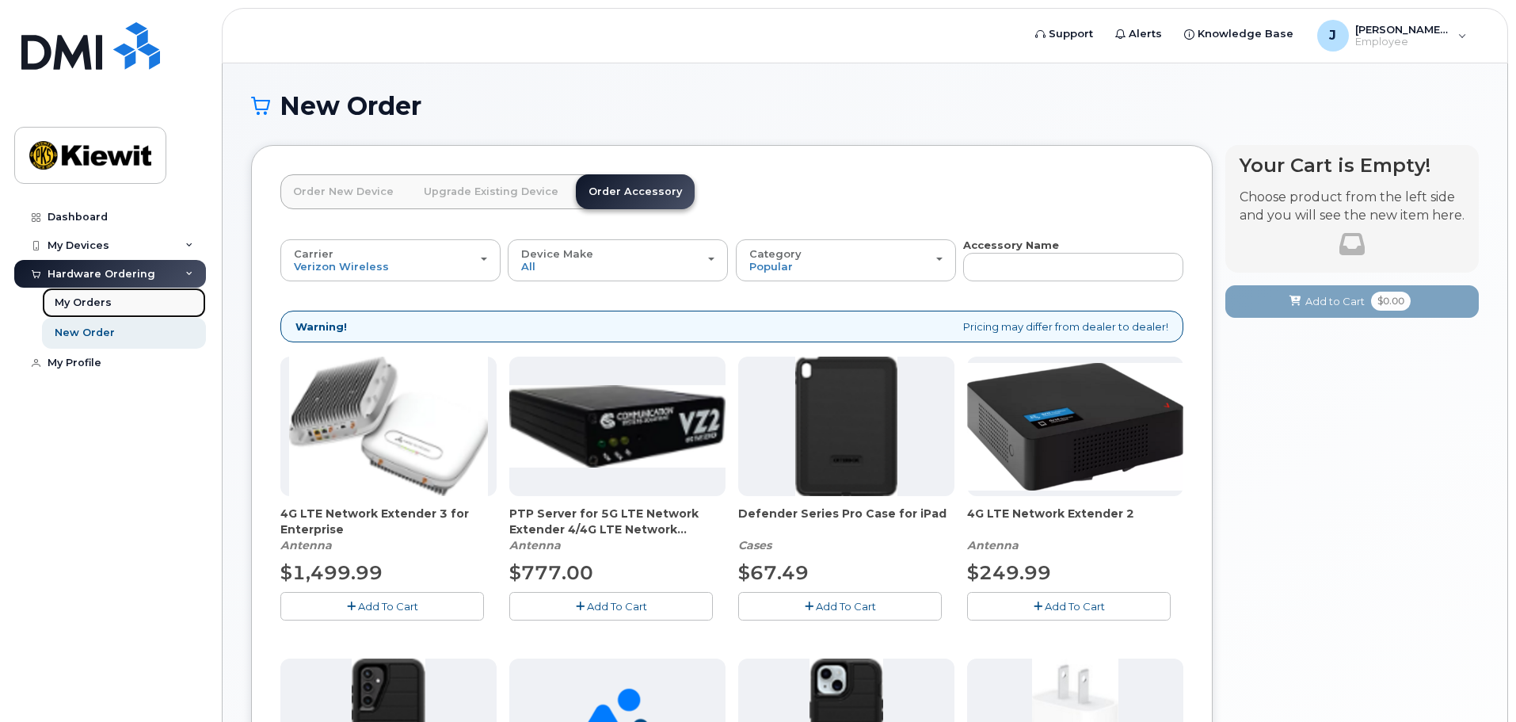
click at [79, 304] on div "My Orders" at bounding box center [83, 303] width 57 height 14
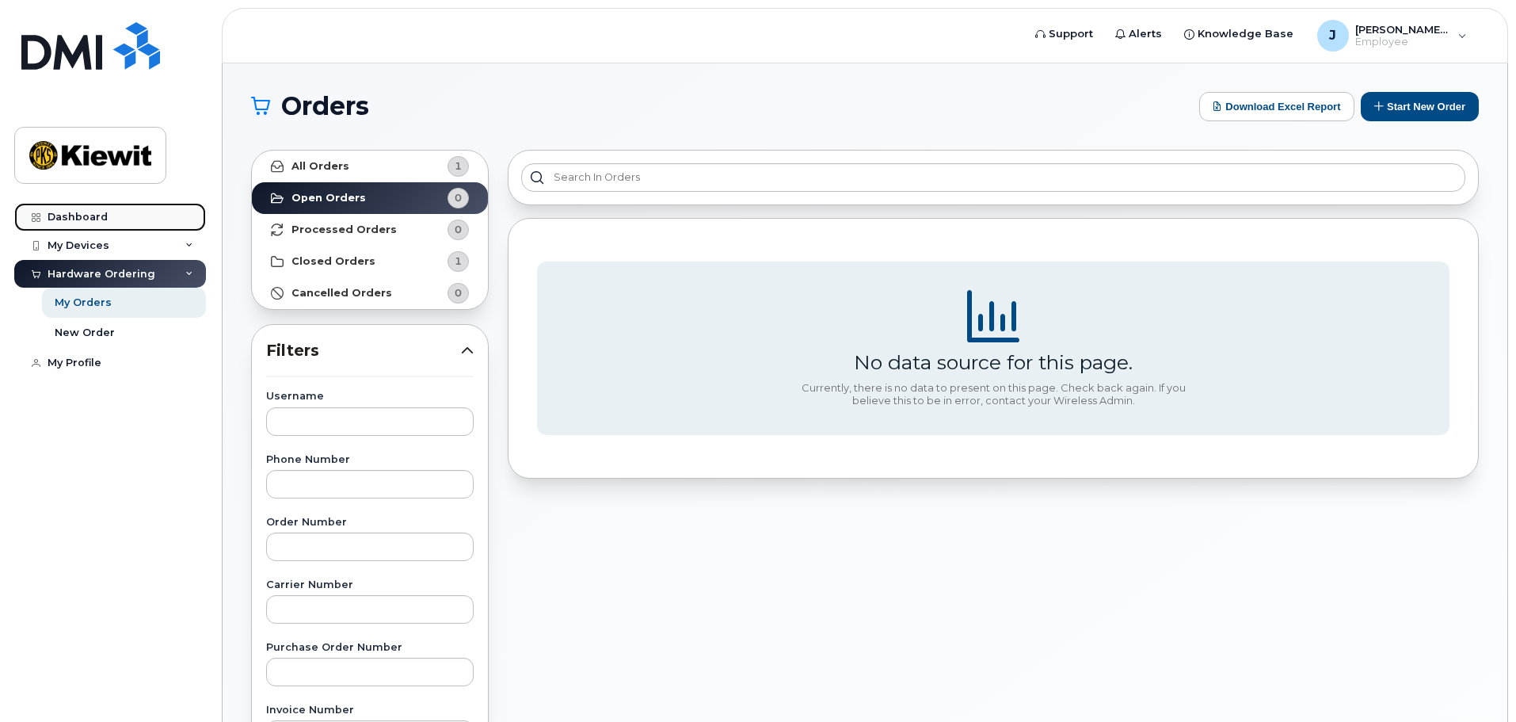
click at [91, 216] on div "Dashboard" at bounding box center [78, 217] width 60 height 13
